Goal: Information Seeking & Learning: Learn about a topic

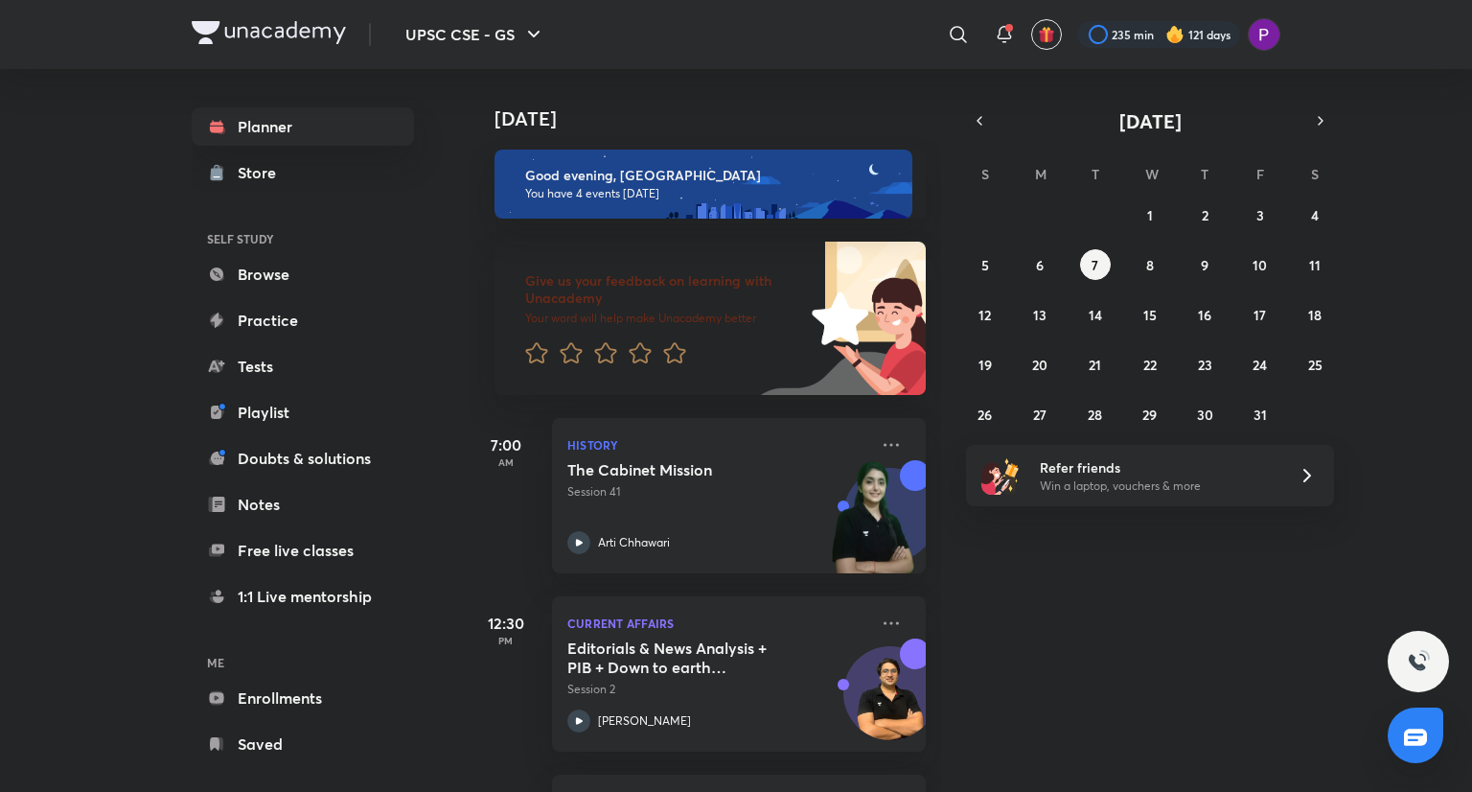
click at [431, 534] on div "Planner Store SELF STUDY Browse Practice Tests Playlist Doubts & solutions Note…" at bounding box center [322, 422] width 261 height 707
click at [880, 445] on icon at bounding box center [891, 444] width 23 height 23
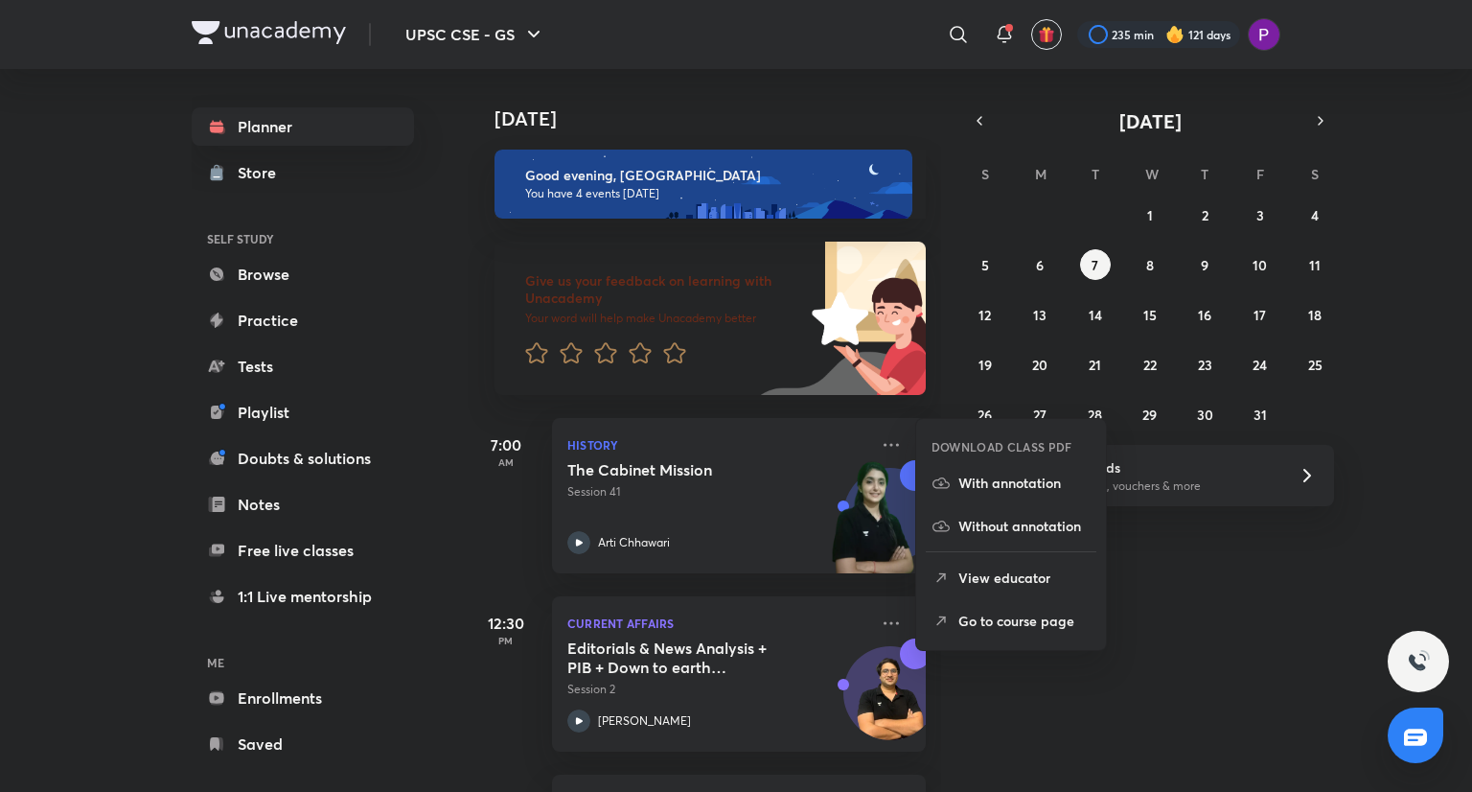
click at [984, 623] on p "Go to course page" at bounding box center [1024, 620] width 132 height 20
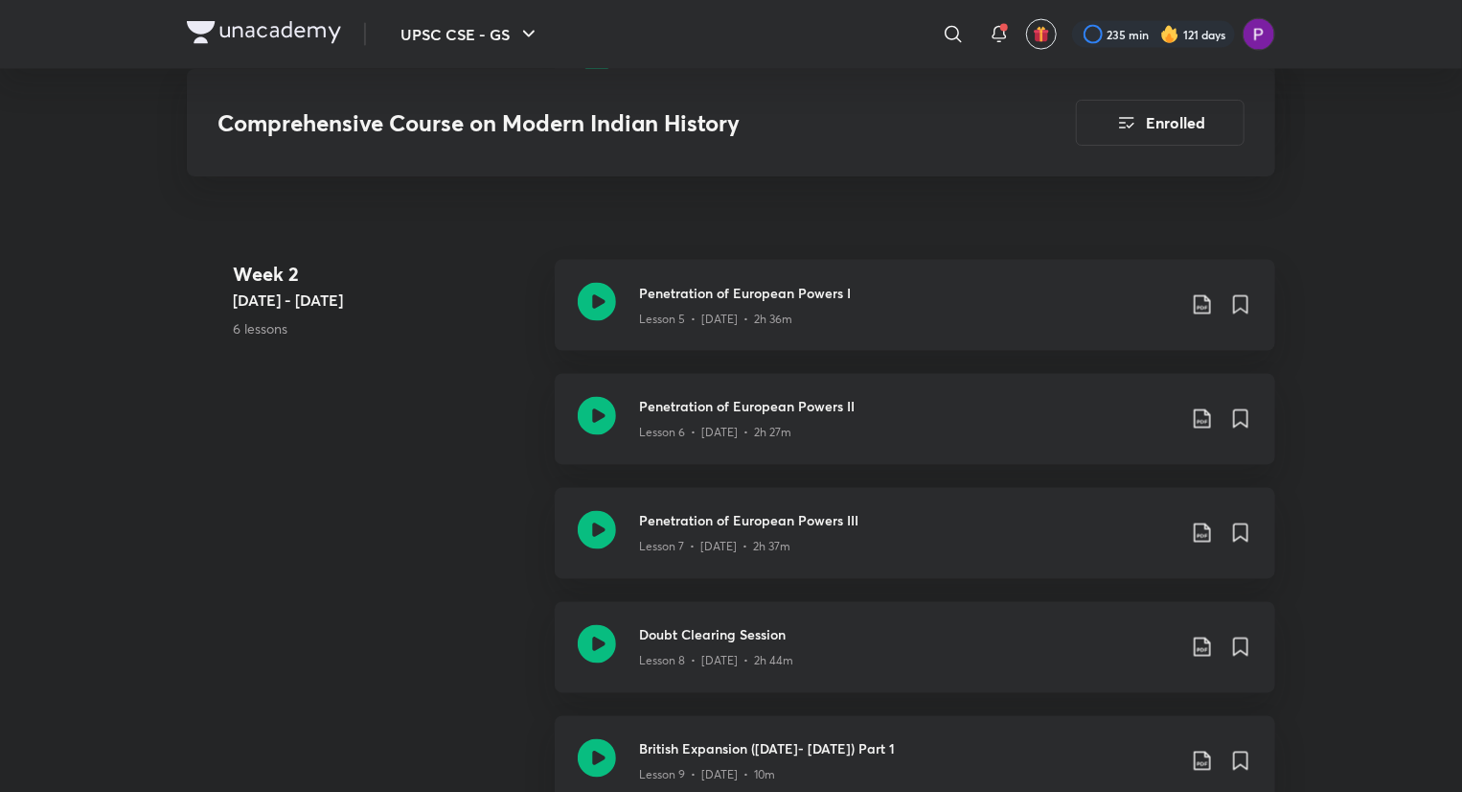
scroll to position [1512, 0]
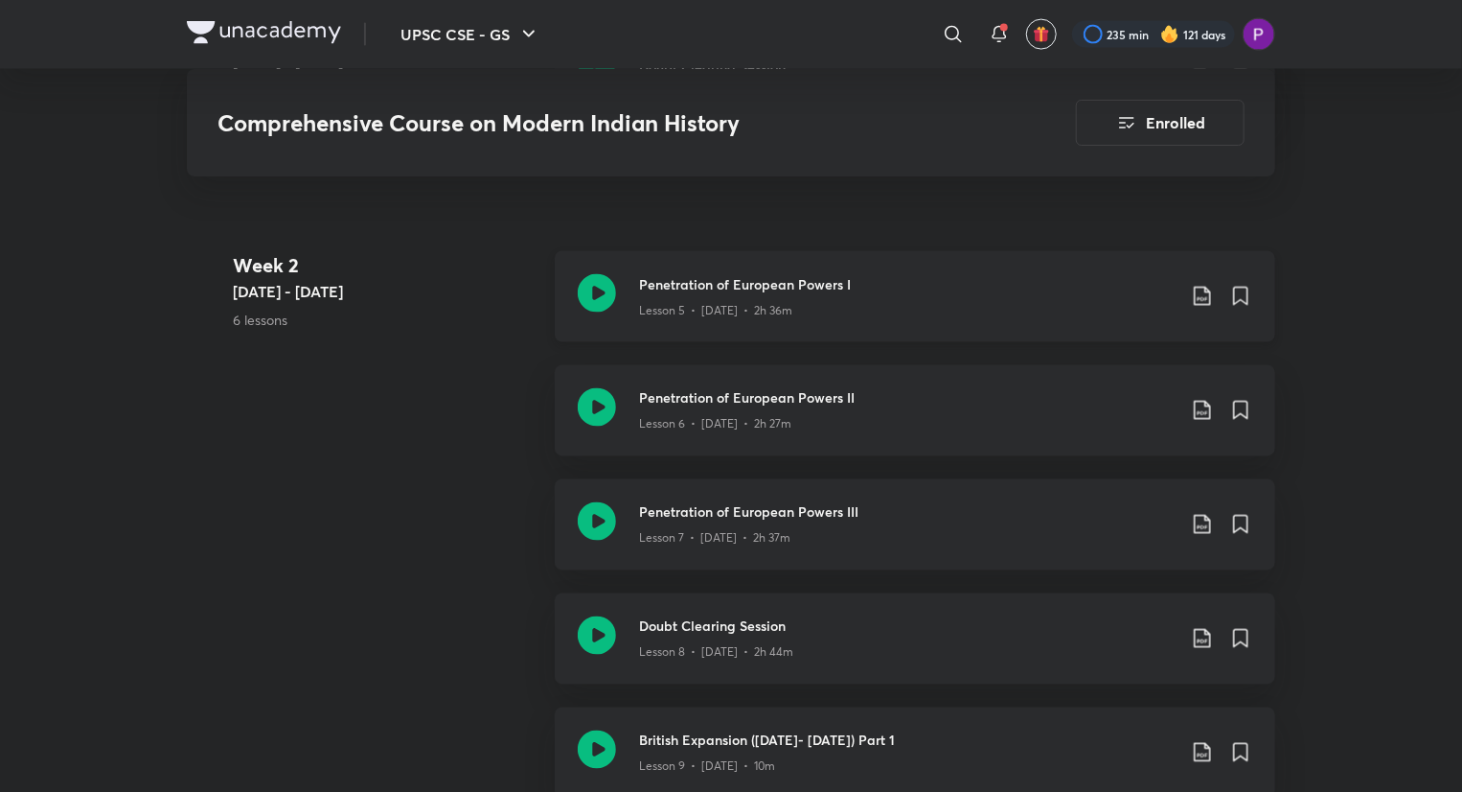
click at [1021, 306] on div "Lesson 5 • Aug 25 • 2h 36m" at bounding box center [907, 306] width 537 height 25
